Goal: Book appointment/travel/reservation

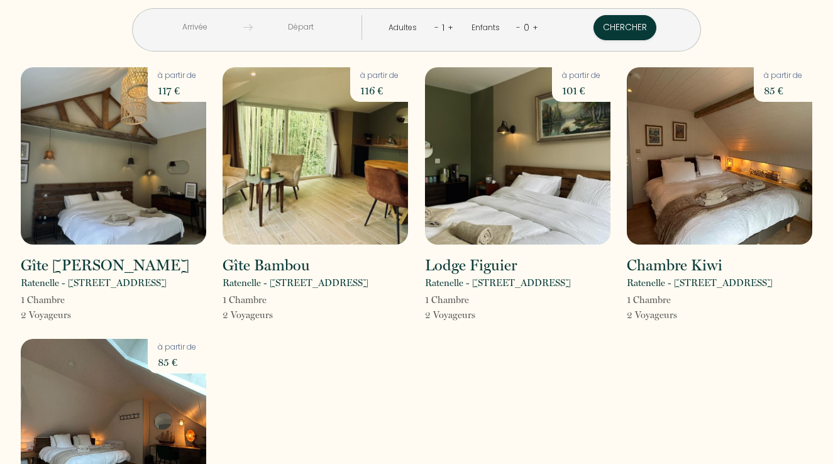
scroll to position [5, 0]
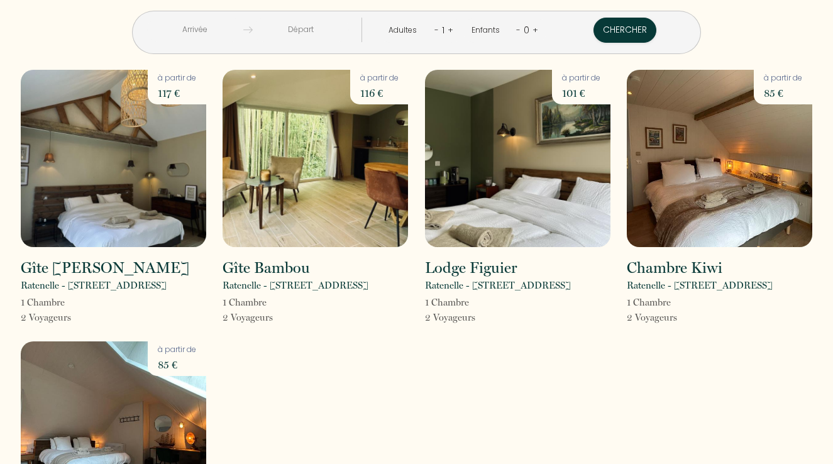
click at [88, 182] on img at bounding box center [113, 158] width 185 height 177
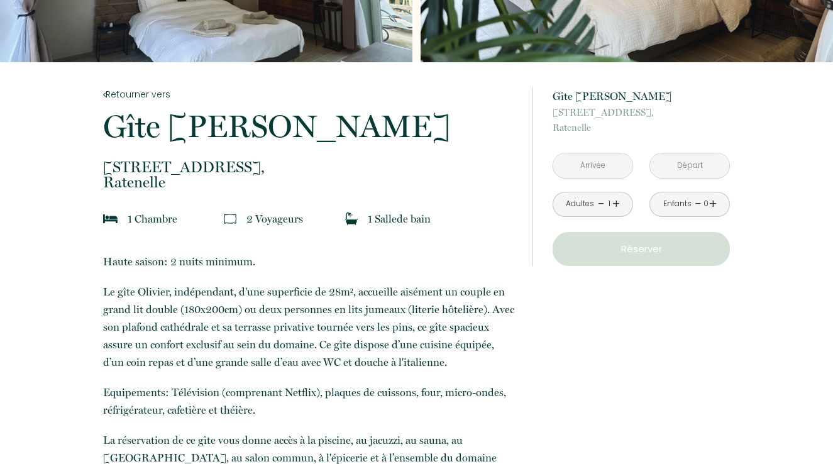
scroll to position [184, 0]
click at [589, 166] on input "text" at bounding box center [592, 165] width 79 height 25
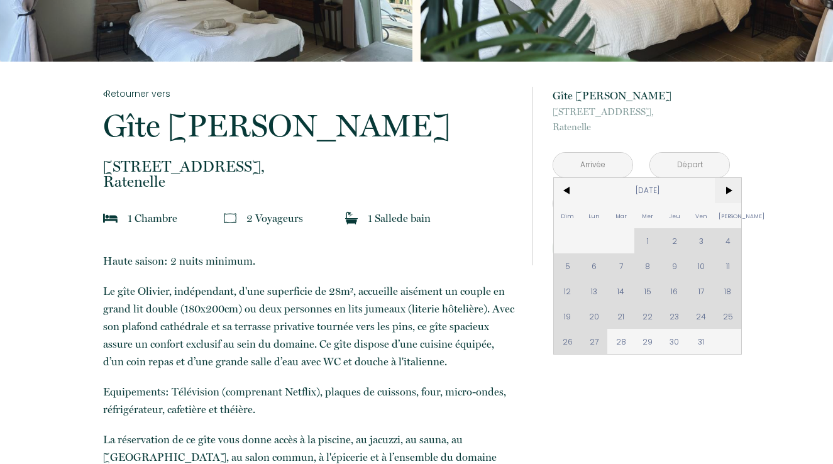
click at [728, 190] on span ">" at bounding box center [728, 190] width 27 height 25
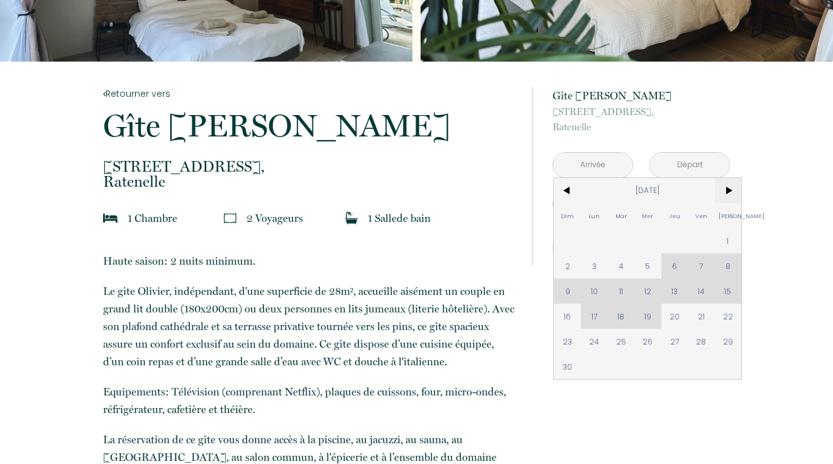
click at [728, 190] on span ">" at bounding box center [728, 190] width 27 height 25
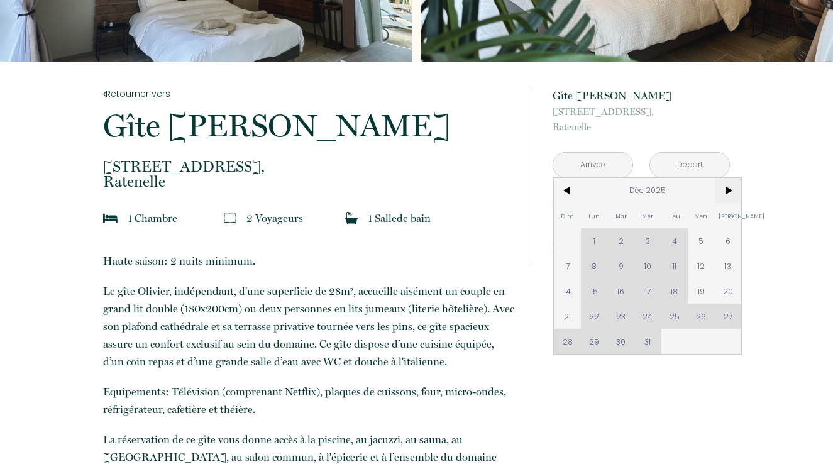
click at [728, 190] on span ">" at bounding box center [728, 190] width 27 height 25
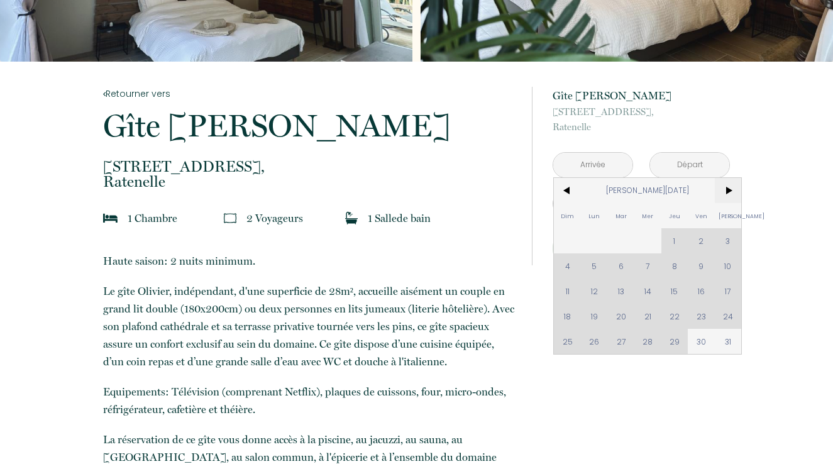
click at [728, 190] on span ">" at bounding box center [728, 190] width 27 height 25
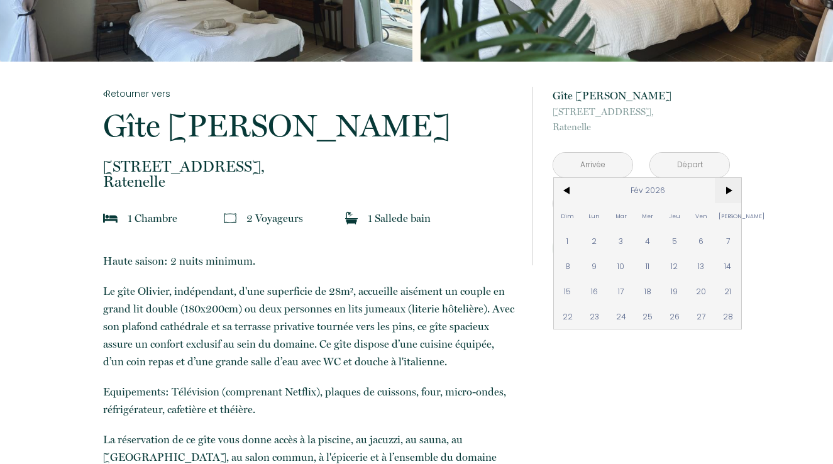
click at [728, 190] on span ">" at bounding box center [728, 190] width 27 height 25
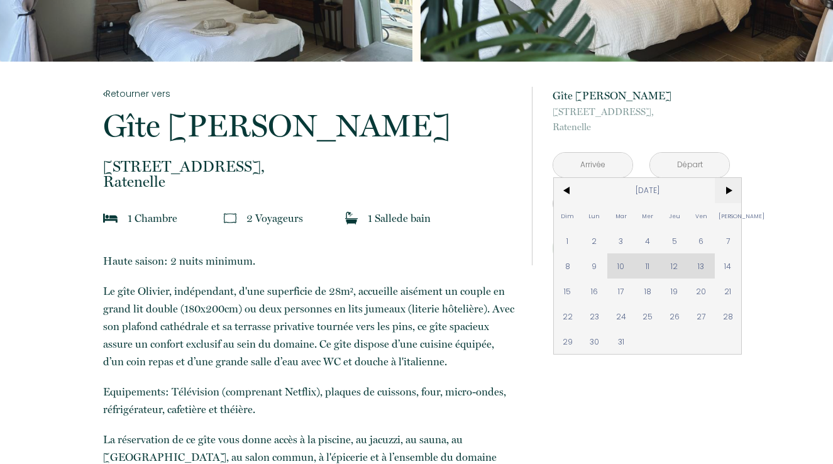
click at [728, 190] on span ">" at bounding box center [728, 190] width 27 height 25
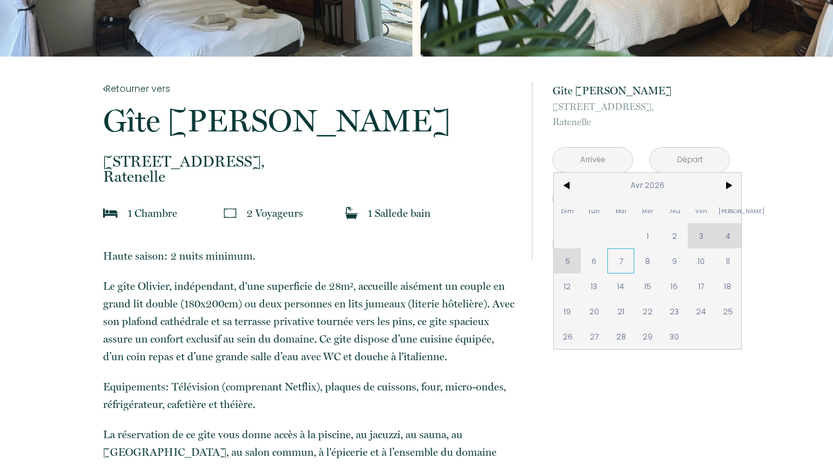
click at [621, 262] on span "7" at bounding box center [620, 260] width 27 height 25
type input "[DATE]"
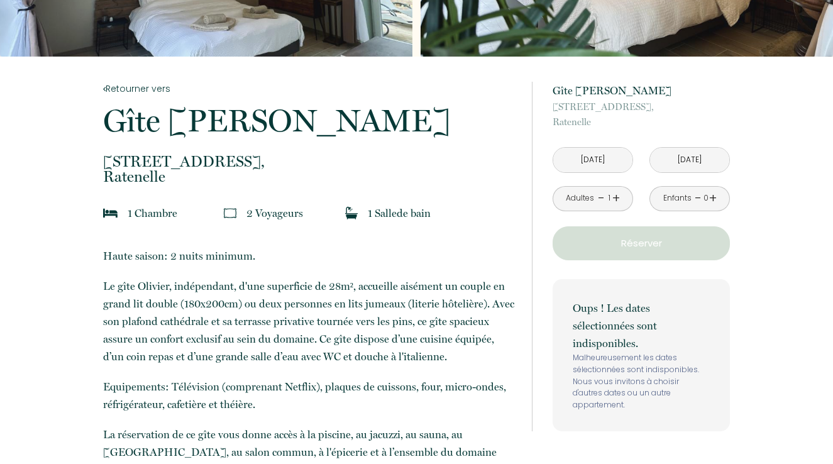
click at [678, 158] on input "[DATE]" at bounding box center [689, 160] width 79 height 25
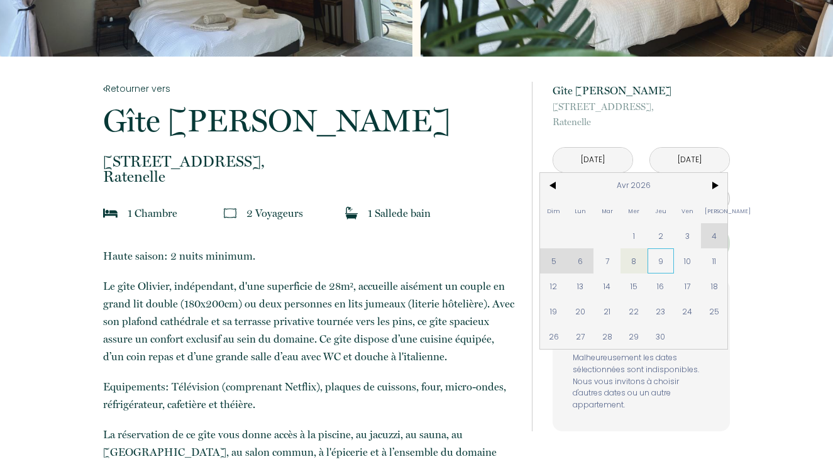
click at [667, 259] on span "9" at bounding box center [660, 260] width 27 height 25
type input "[DATE]"
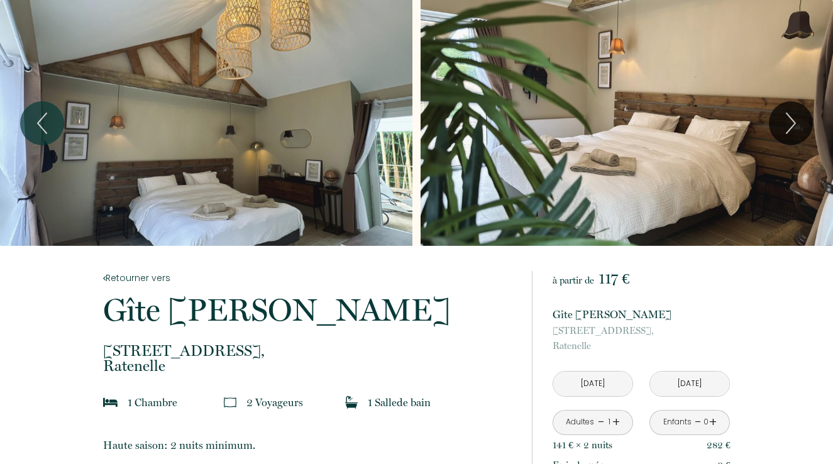
scroll to position [0, 0]
